Goal: Transaction & Acquisition: Download file/media

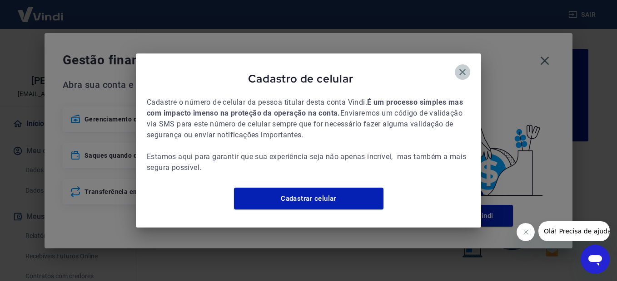
click at [464, 68] on icon "button" at bounding box center [462, 72] width 11 height 11
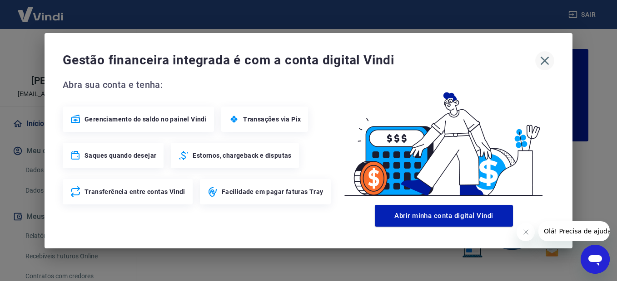
click at [544, 62] on icon "button" at bounding box center [544, 61] width 15 height 15
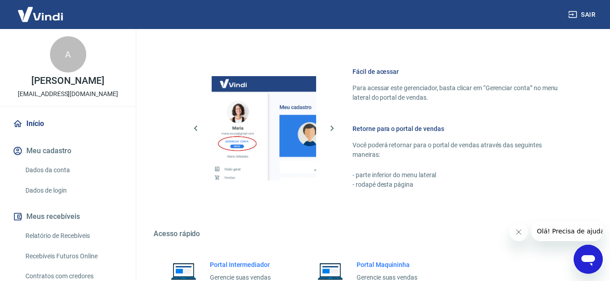
scroll to position [557, 0]
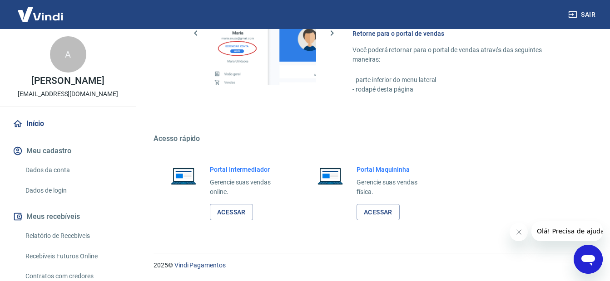
drag, startPoint x: 613, startPoint y: 51, endPoint x: 20, endPoint y: 15, distance: 594.9
click at [232, 210] on link "Acessar" at bounding box center [231, 212] width 43 height 17
click at [220, 212] on link "Acessar" at bounding box center [231, 212] width 43 height 17
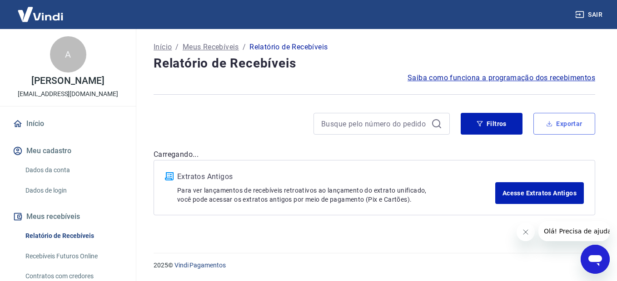
click at [573, 124] on button "Exportar" at bounding box center [564, 124] width 62 height 22
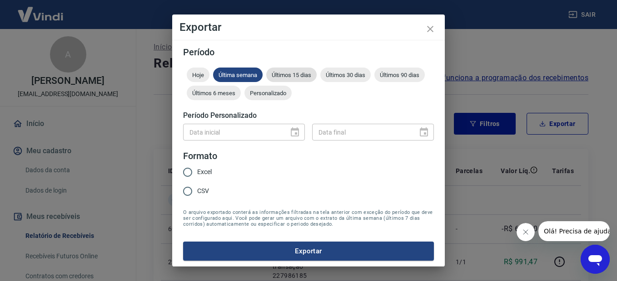
click at [291, 77] on span "Últimos 15 dias" at bounding box center [291, 75] width 50 height 7
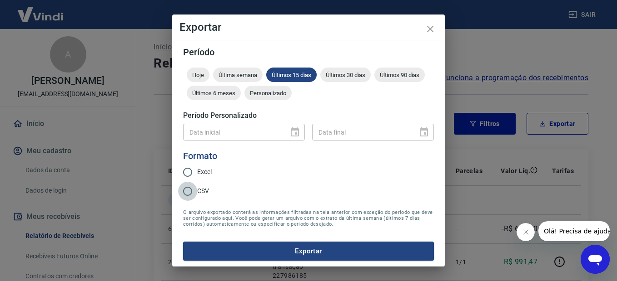
click at [187, 192] on input "CSV" at bounding box center [187, 191] width 19 height 19
radio input "true"
click at [313, 248] on button "Exportar" at bounding box center [308, 251] width 251 height 19
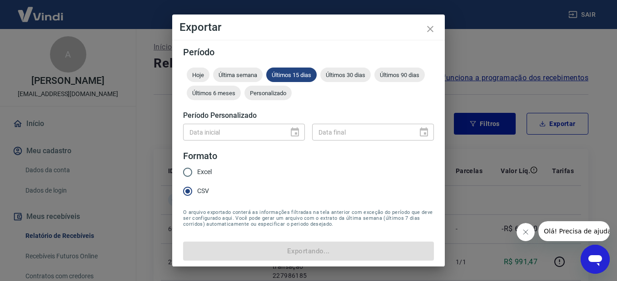
click at [259, 178] on form "Período Hoje Última semana Últimos 15 dias Últimos 30 dias Últimos 90 dias Últi…" at bounding box center [308, 154] width 251 height 213
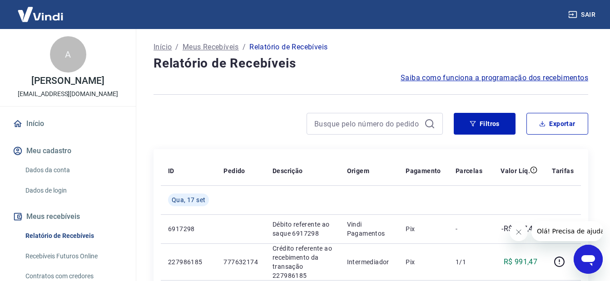
click at [218, 133] on div at bounding box center [297, 124] width 289 height 22
click at [564, 128] on button "Exportar" at bounding box center [557, 124] width 62 height 22
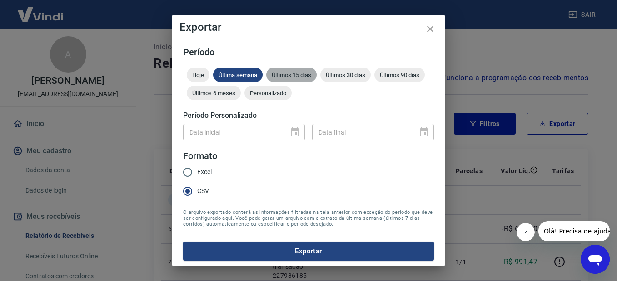
click at [288, 74] on span "Últimos 15 dias" at bounding box center [291, 75] width 50 height 7
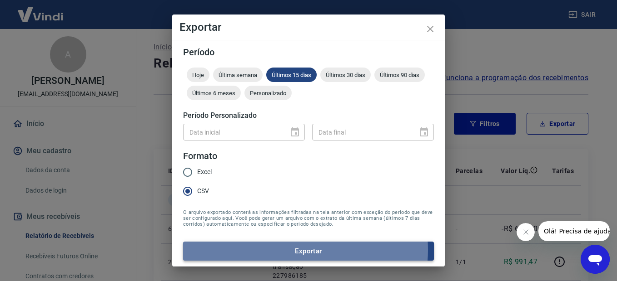
click at [299, 250] on button "Exportar" at bounding box center [308, 251] width 251 height 19
